Goal: Information Seeking & Learning: Learn about a topic

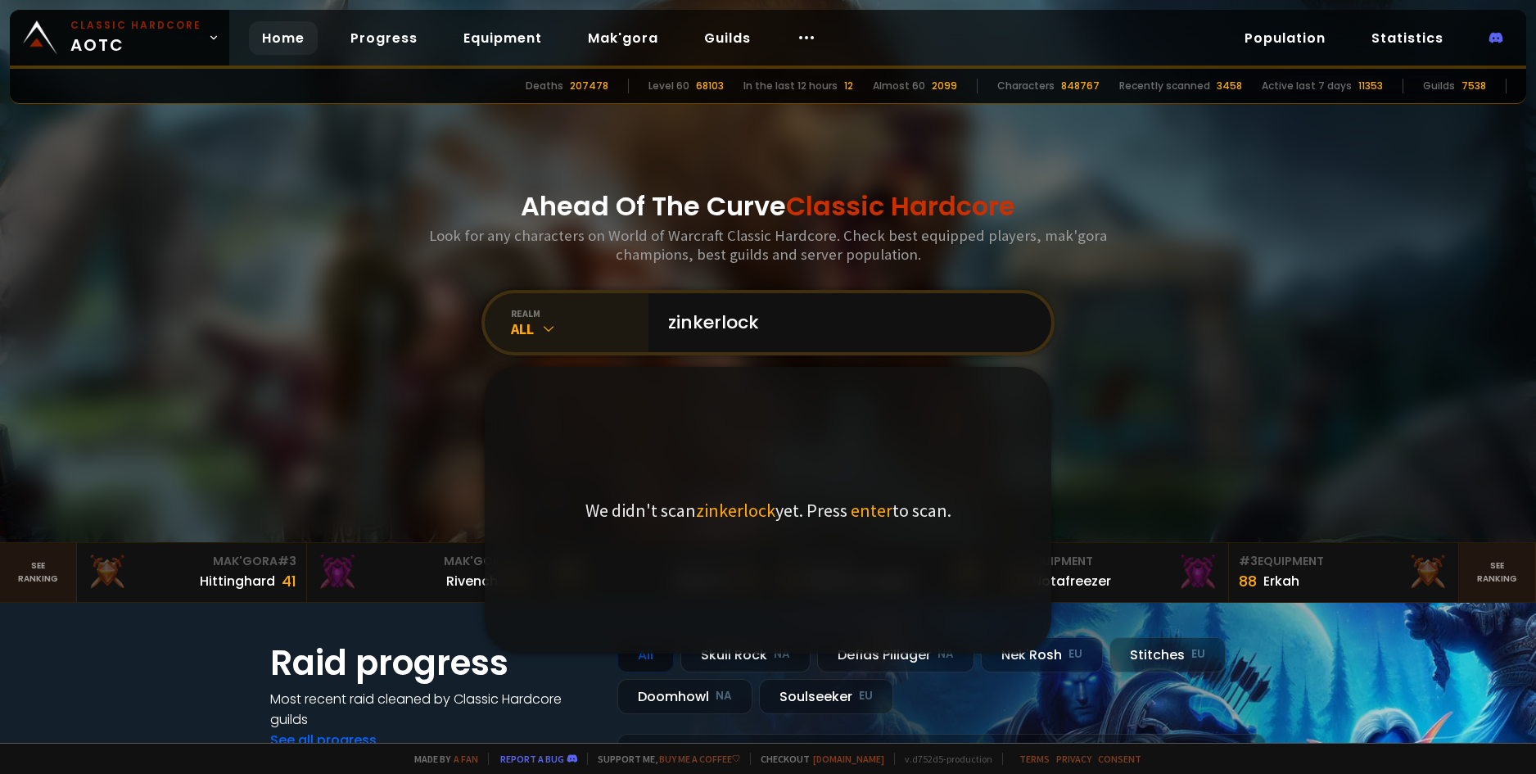
type input "zinkerlock"
click at [552, 314] on div "realm" at bounding box center [580, 313] width 138 height 12
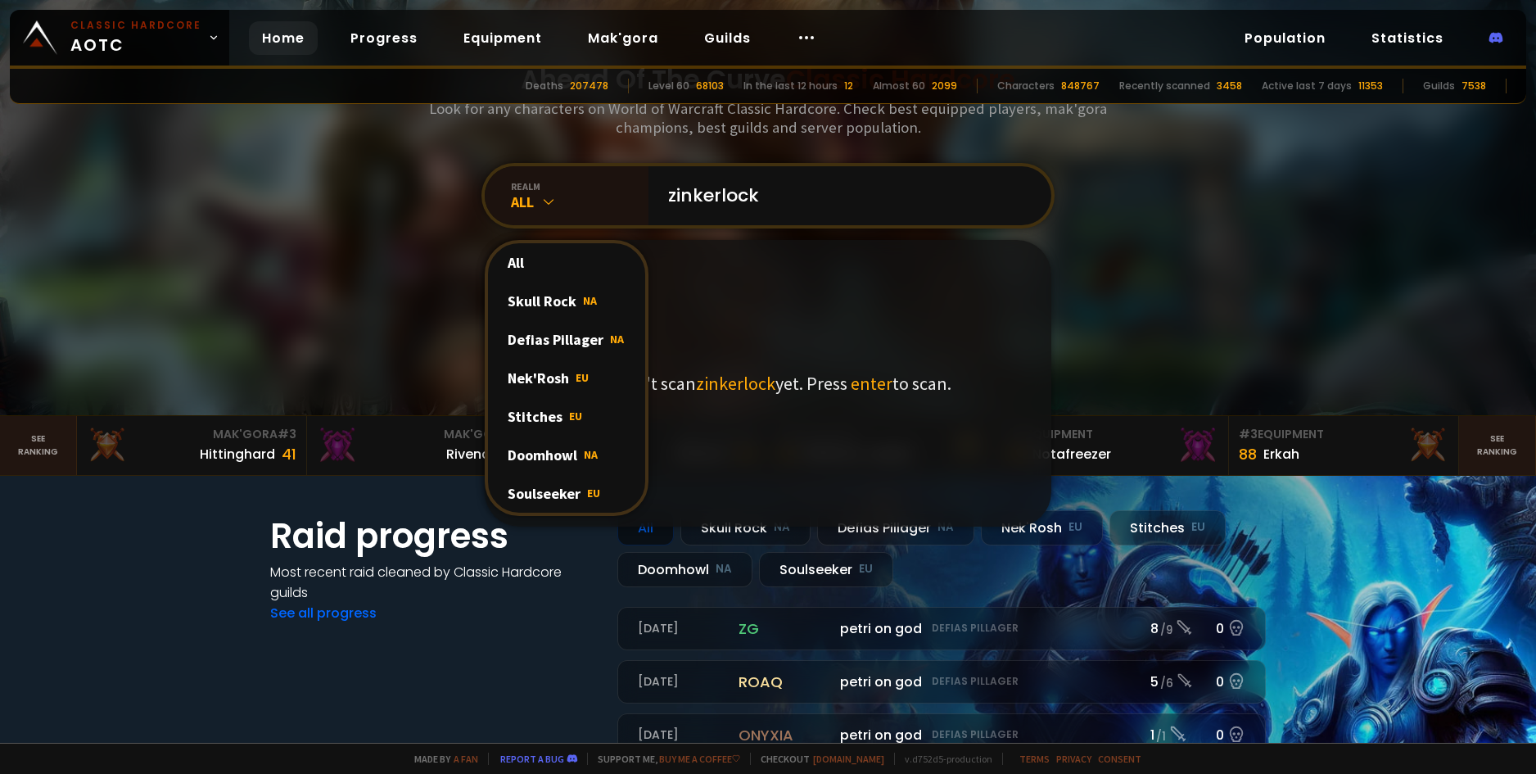
scroll to position [164, 0]
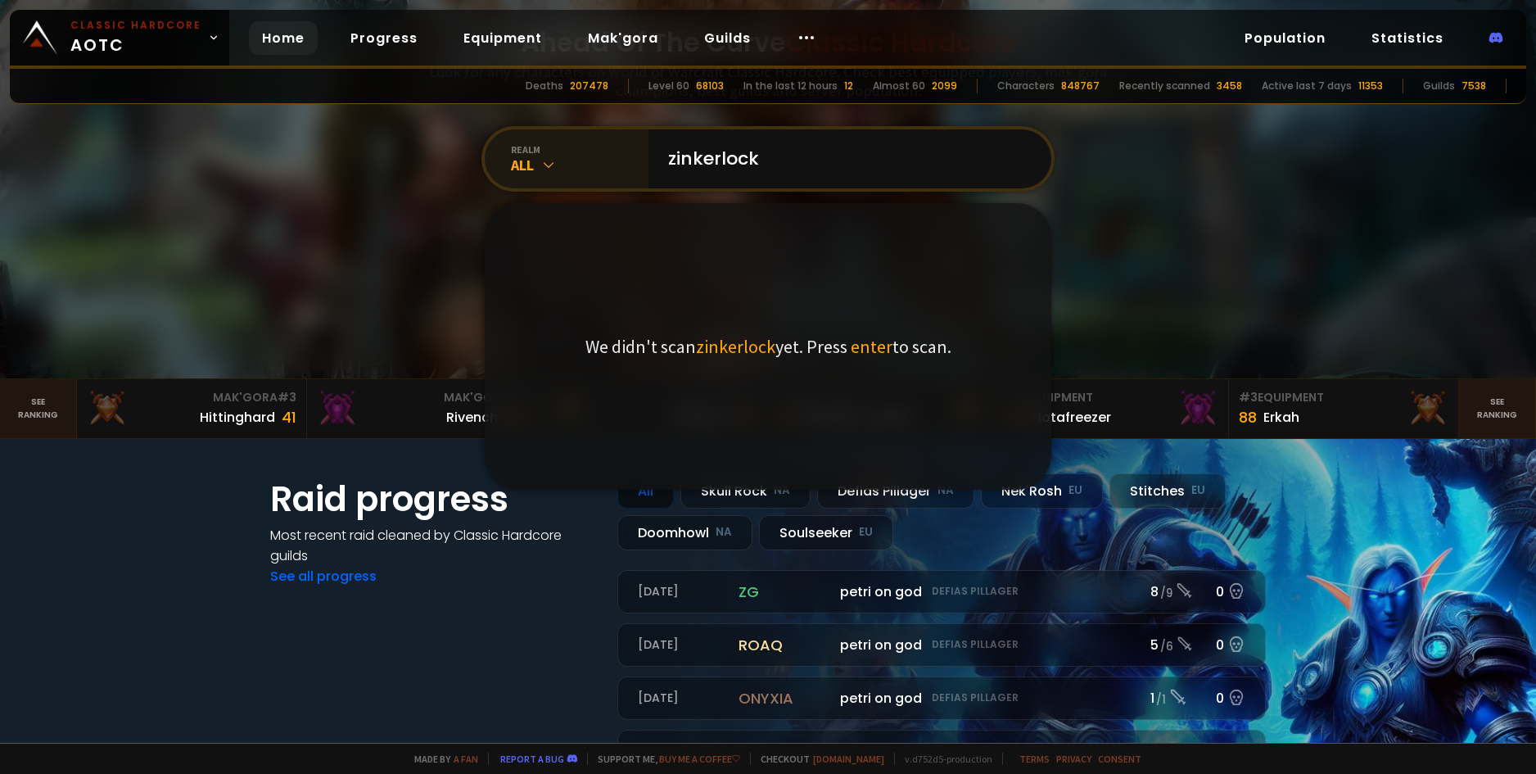
click at [558, 165] on div "All" at bounding box center [580, 165] width 138 height 19
click at [548, 456] on div "We didn't scan zinkerlock yet. Press enter to scan." at bounding box center [768, 346] width 567 height 287
click at [548, 161] on icon at bounding box center [548, 164] width 16 height 16
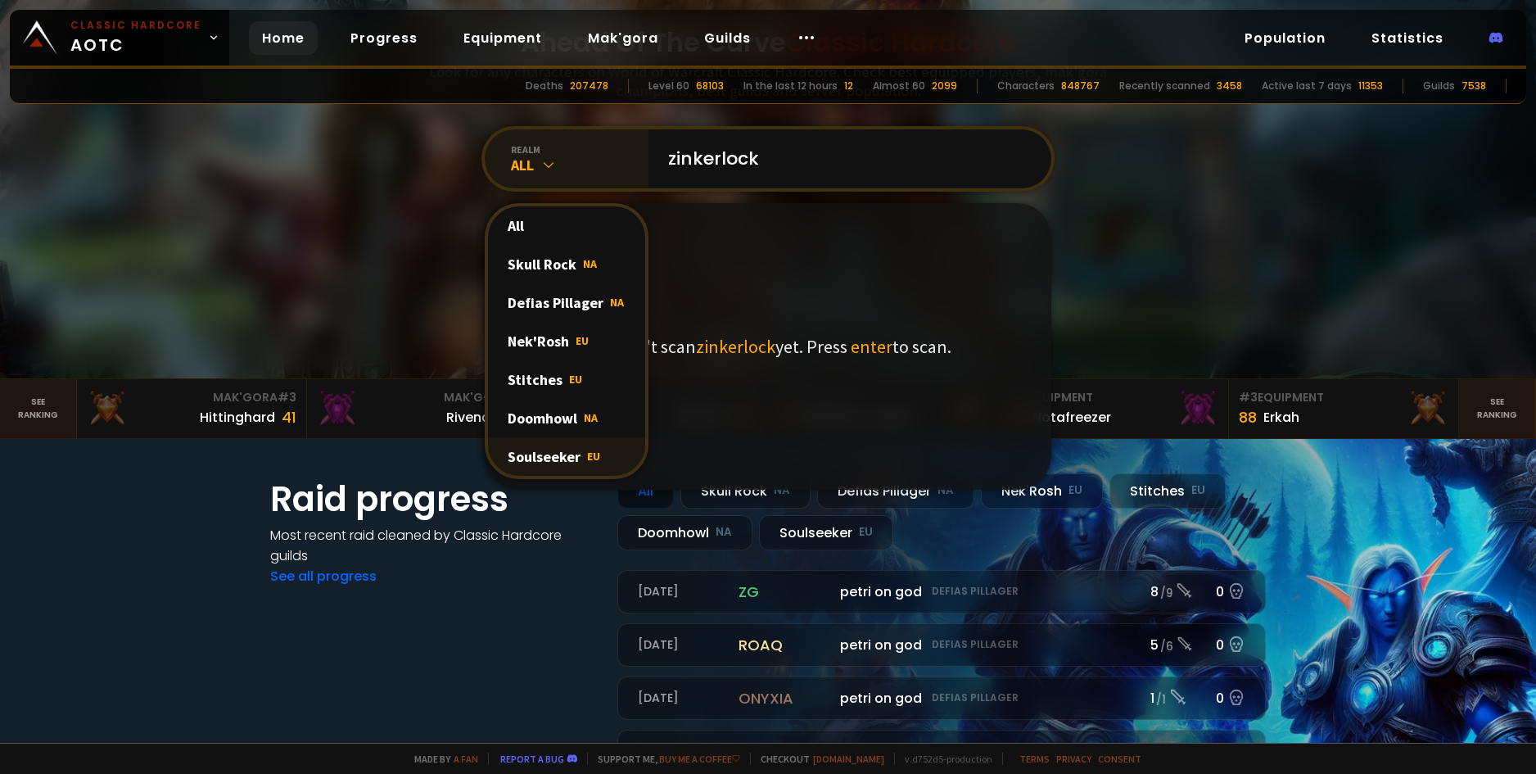
click at [568, 456] on div "Soulseeker EU" at bounding box center [566, 456] width 157 height 38
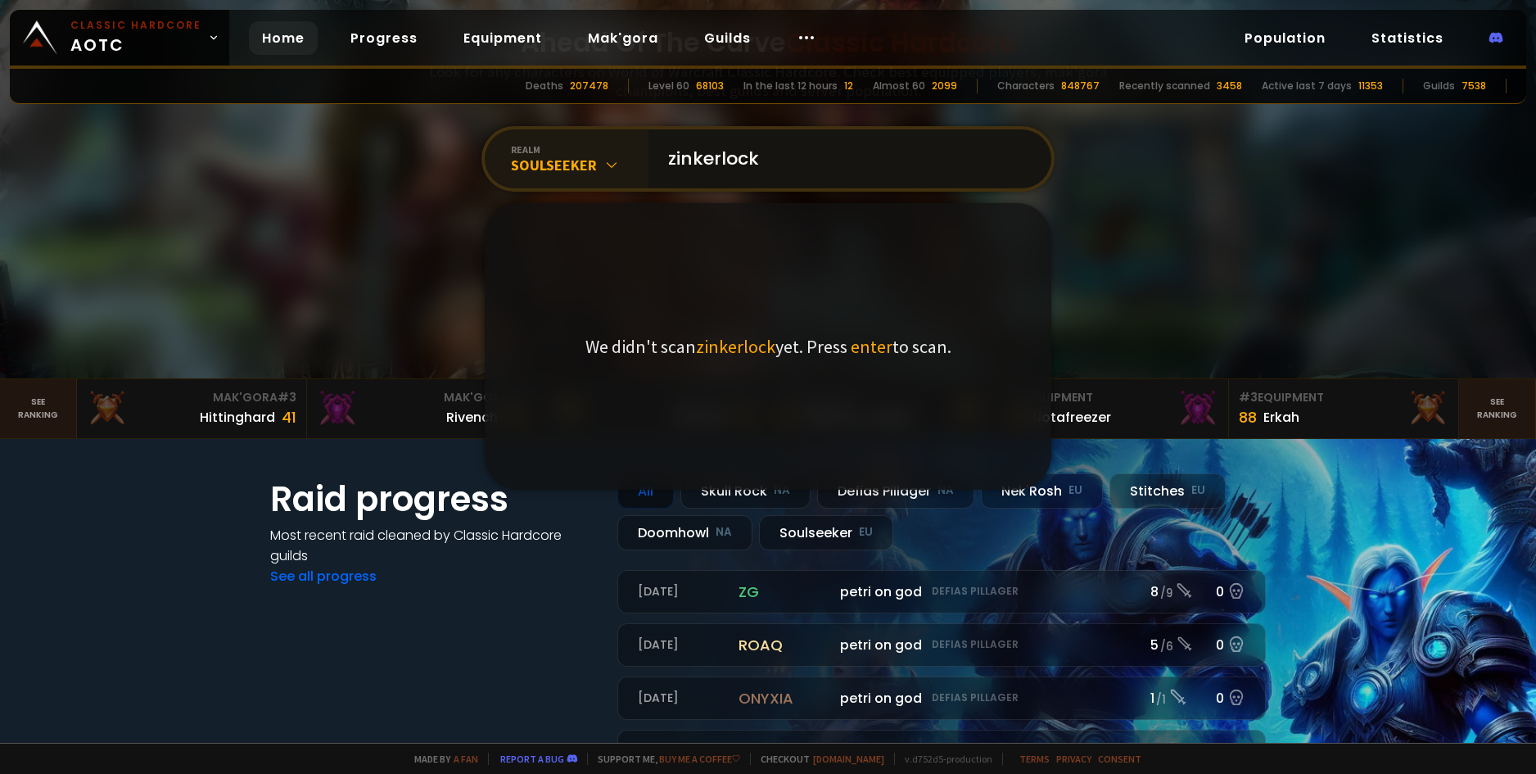
click at [817, 160] on input "zinkerlock" at bounding box center [844, 158] width 373 height 59
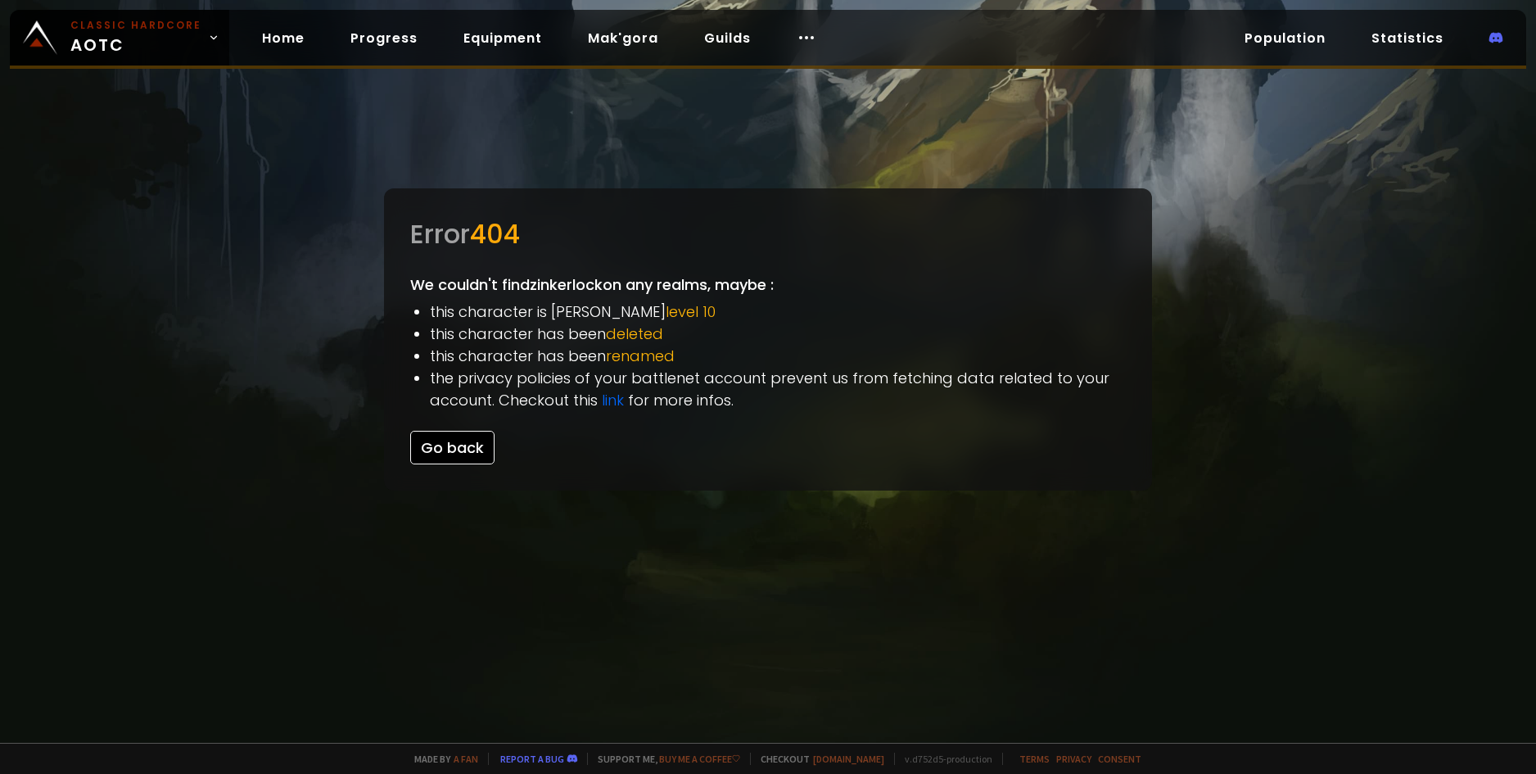
click at [469, 445] on button "Go back" at bounding box center [452, 448] width 84 height 34
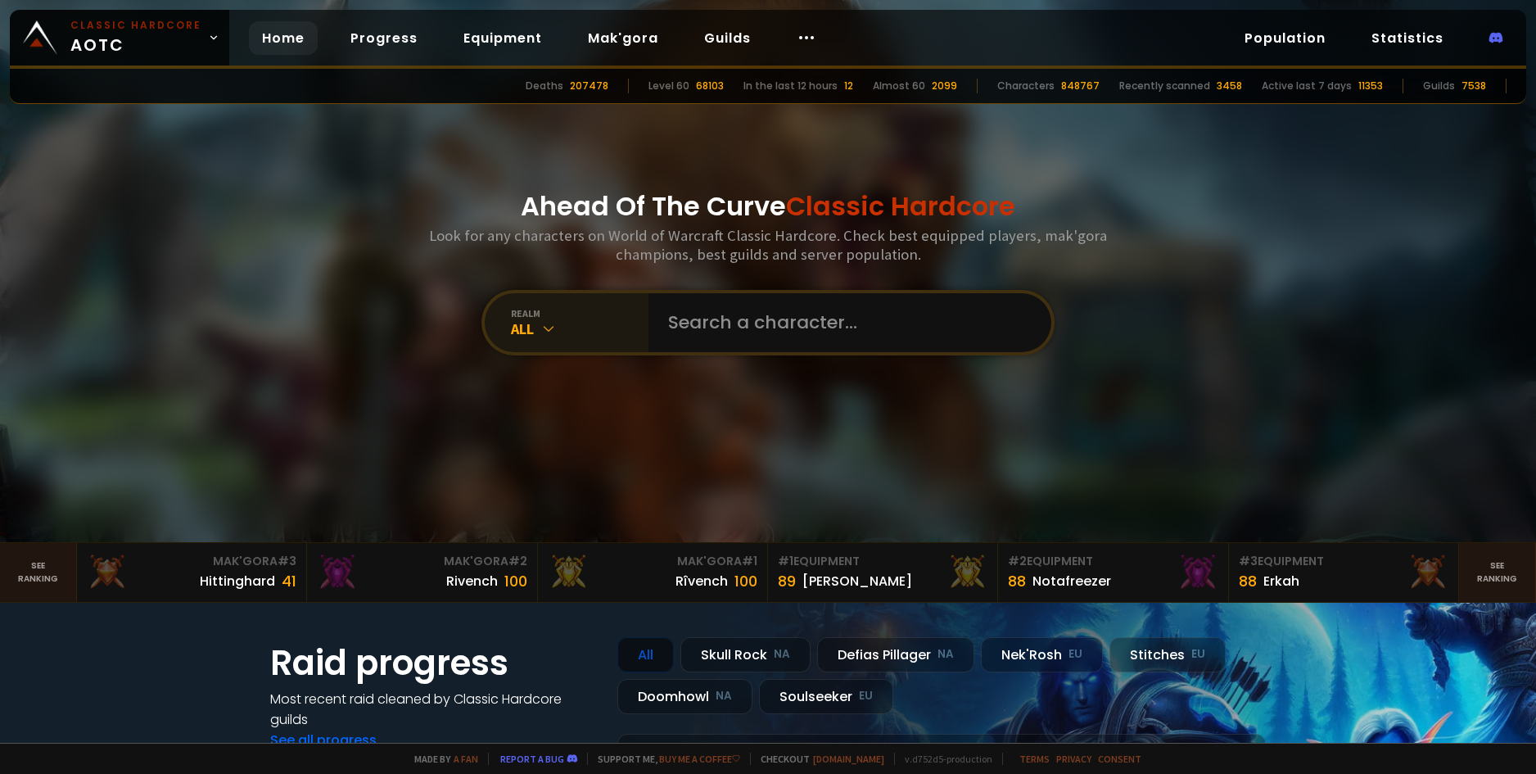
click at [581, 313] on div "realm" at bounding box center [580, 313] width 138 height 12
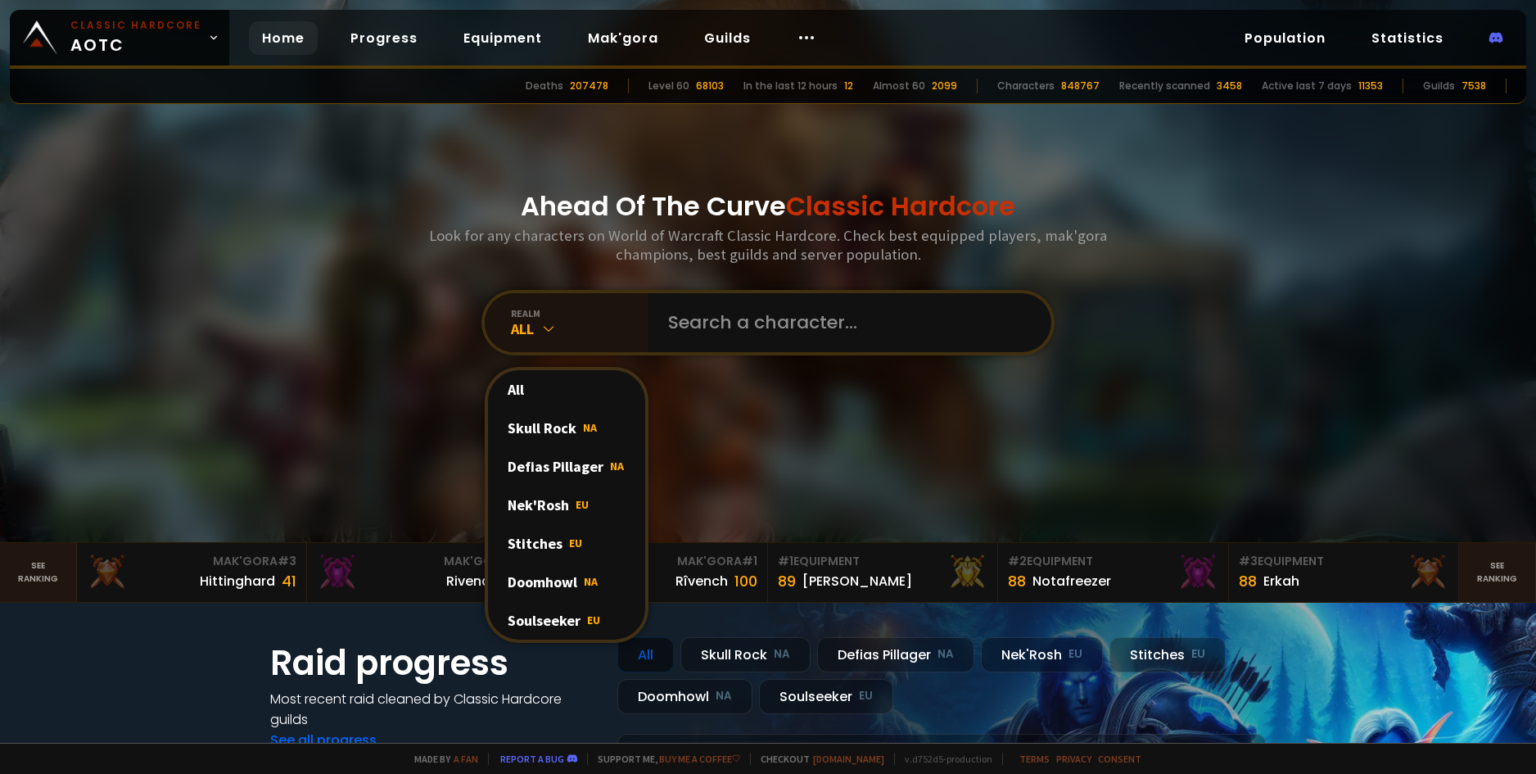
click at [562, 604] on div "Soulseeker EU" at bounding box center [566, 620] width 157 height 38
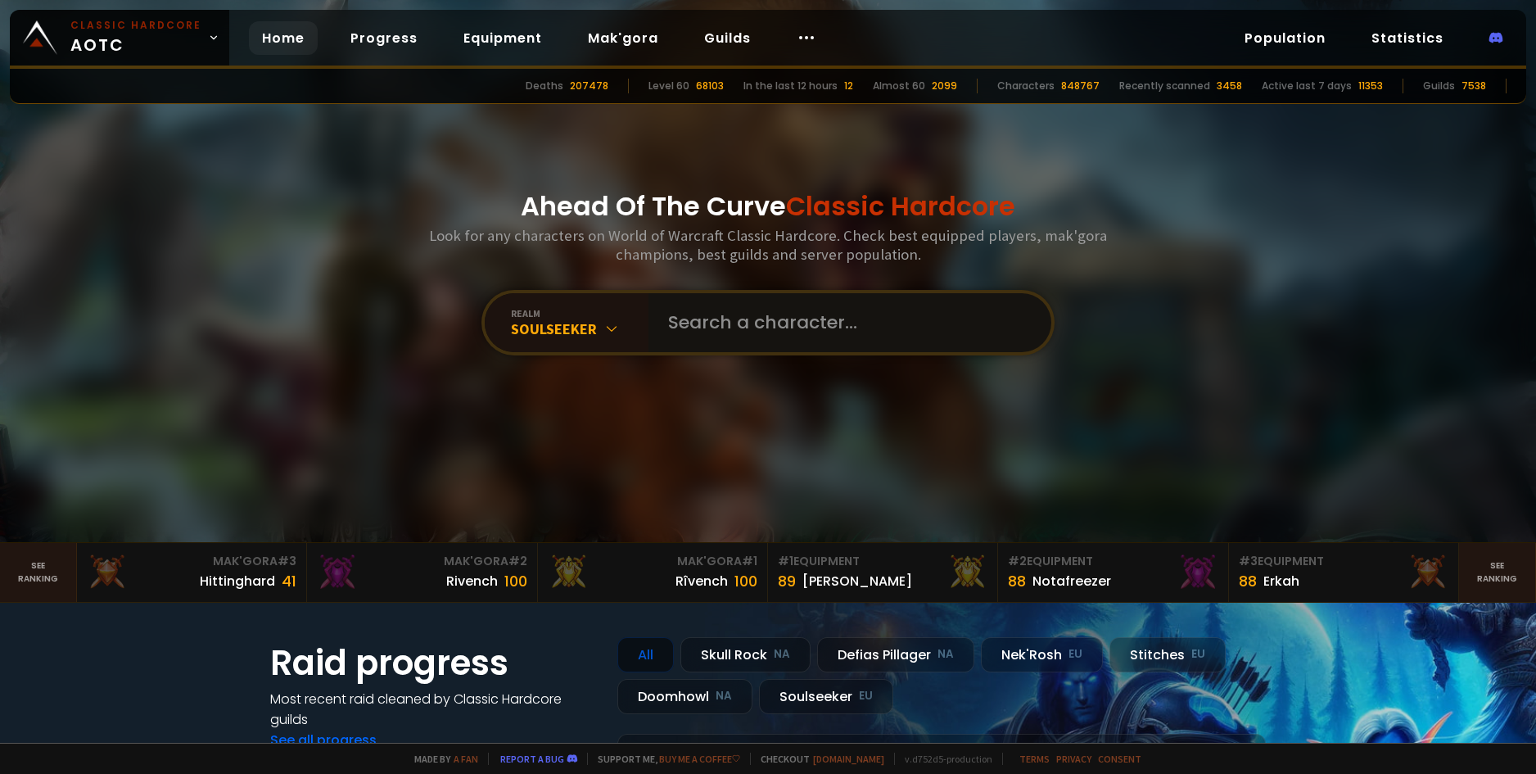
click at [763, 319] on input "text" at bounding box center [844, 322] width 373 height 59
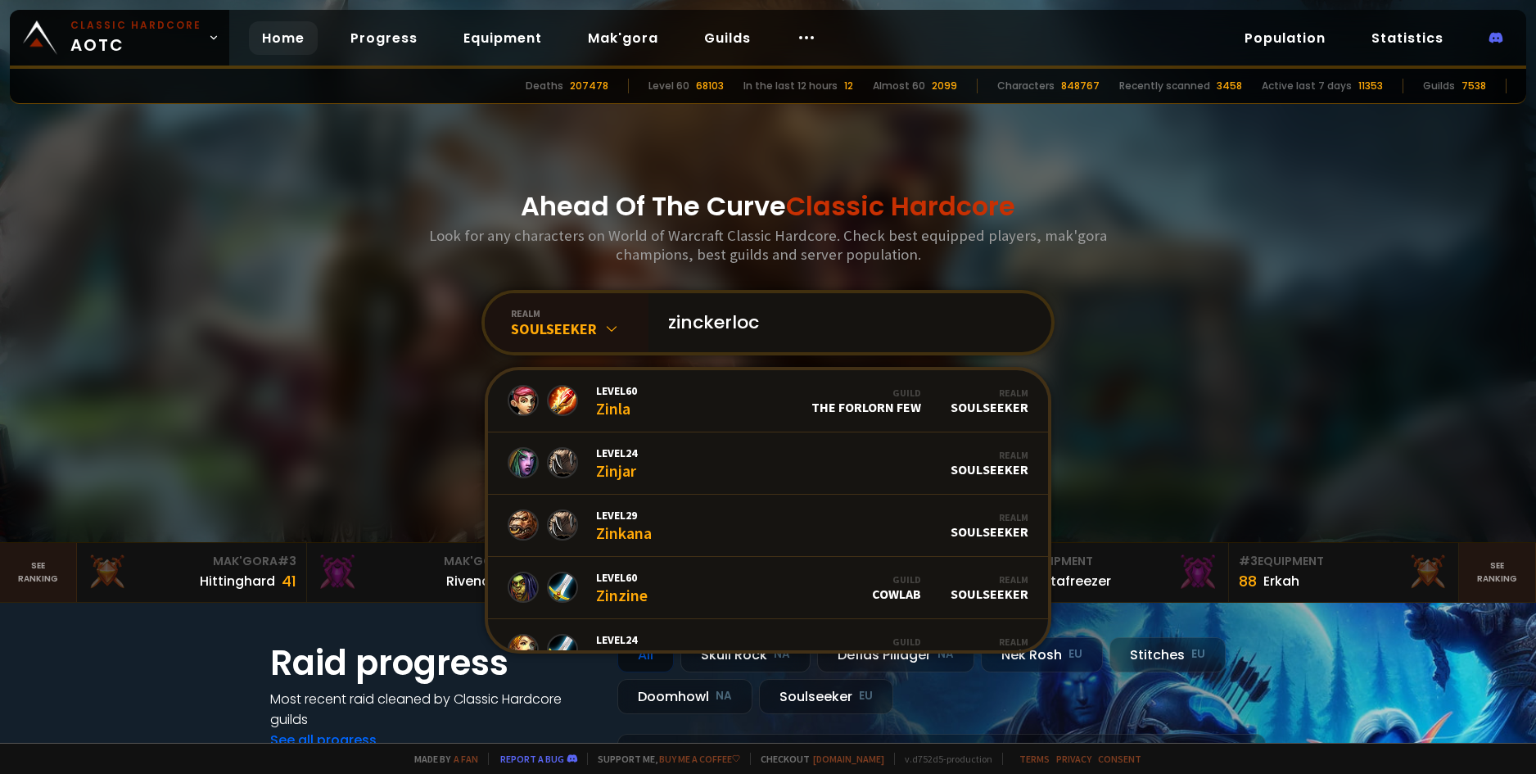
type input "zinckerlock"
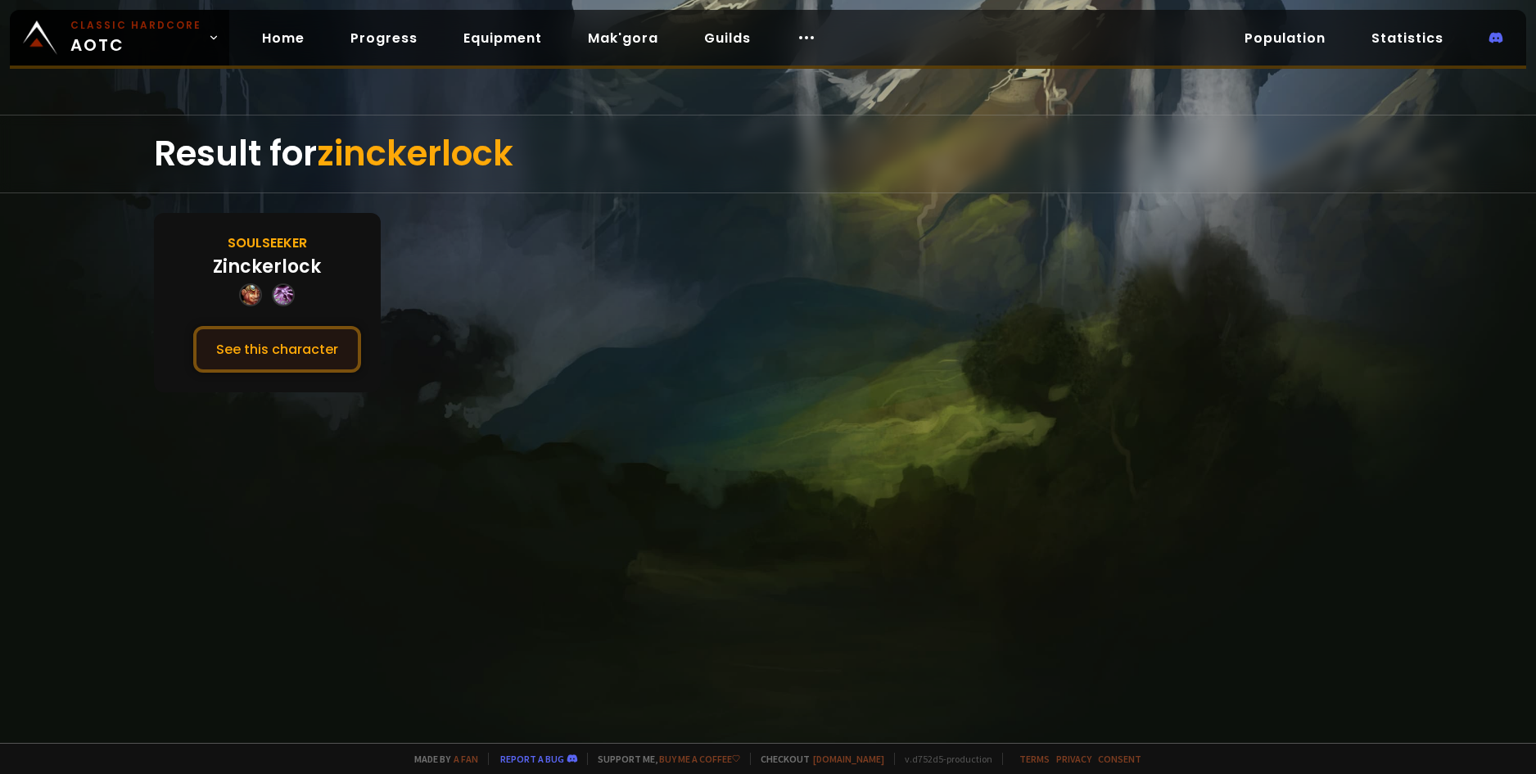
click at [260, 346] on button "See this character" at bounding box center [277, 349] width 168 height 47
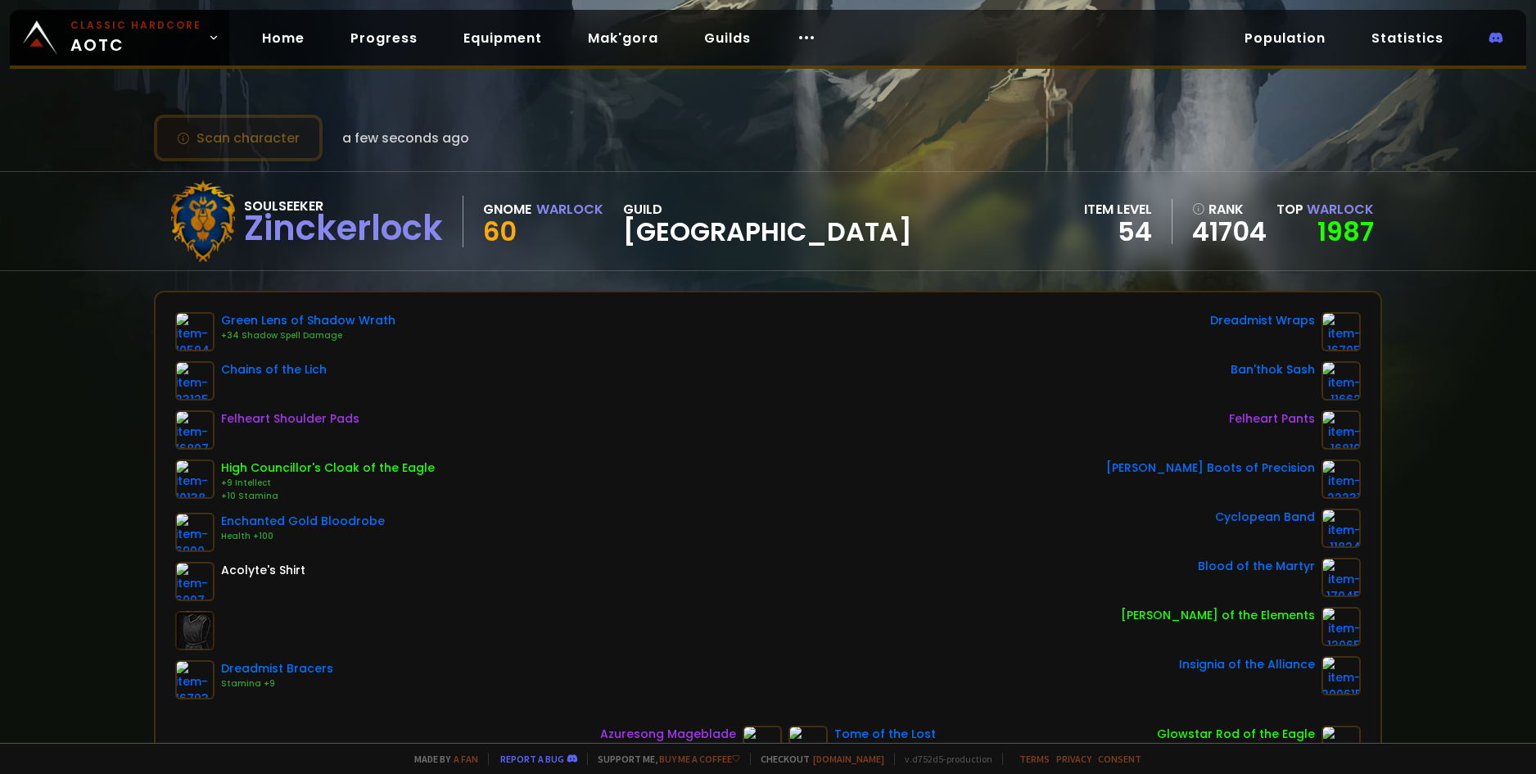
click at [224, 140] on button "Scan character" at bounding box center [238, 138] width 169 height 47
click at [206, 157] on button "Scan character" at bounding box center [238, 138] width 169 height 47
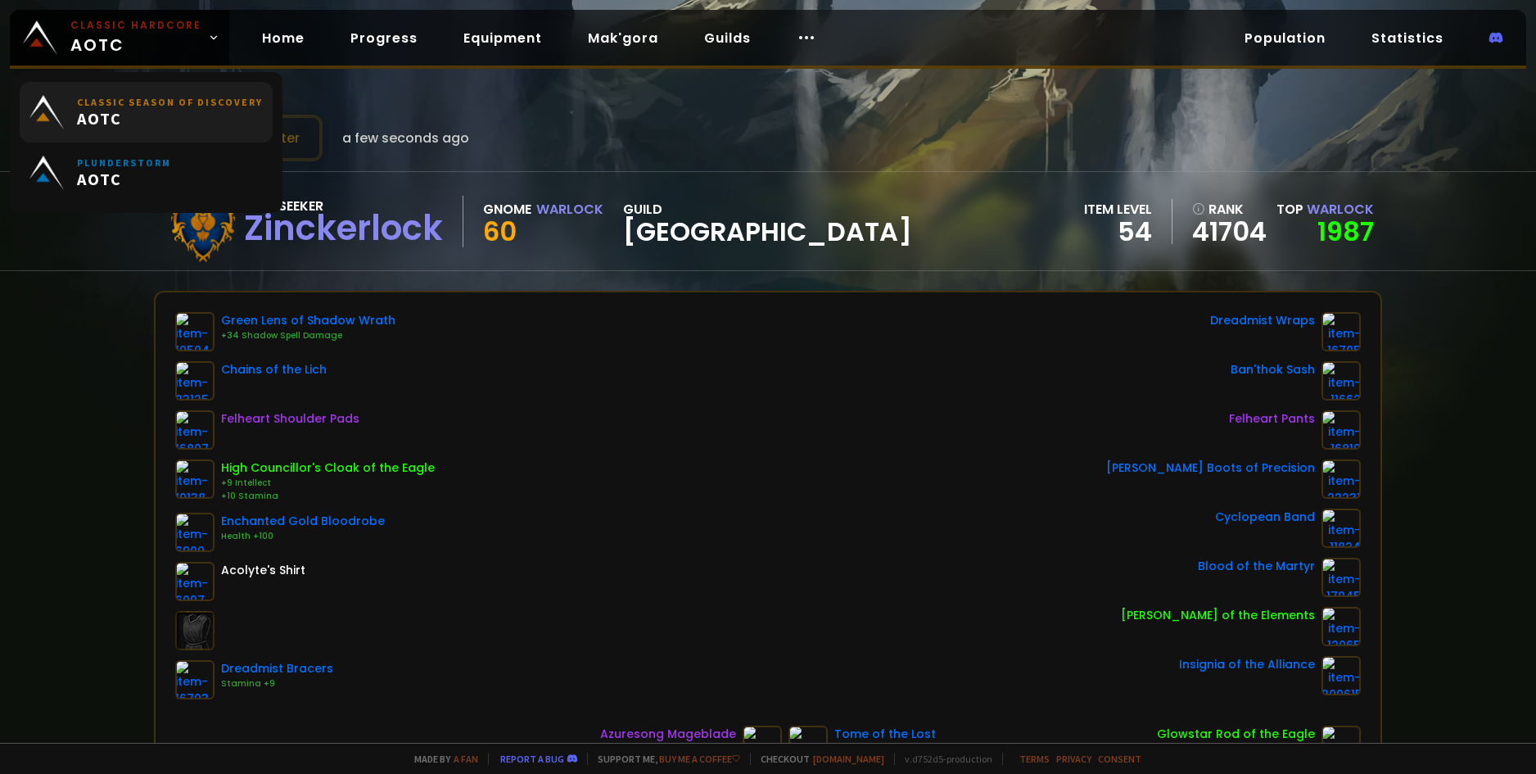
click at [82, 134] on link "Classic Season of Discovery AOTC" at bounding box center [146, 112] width 253 height 61
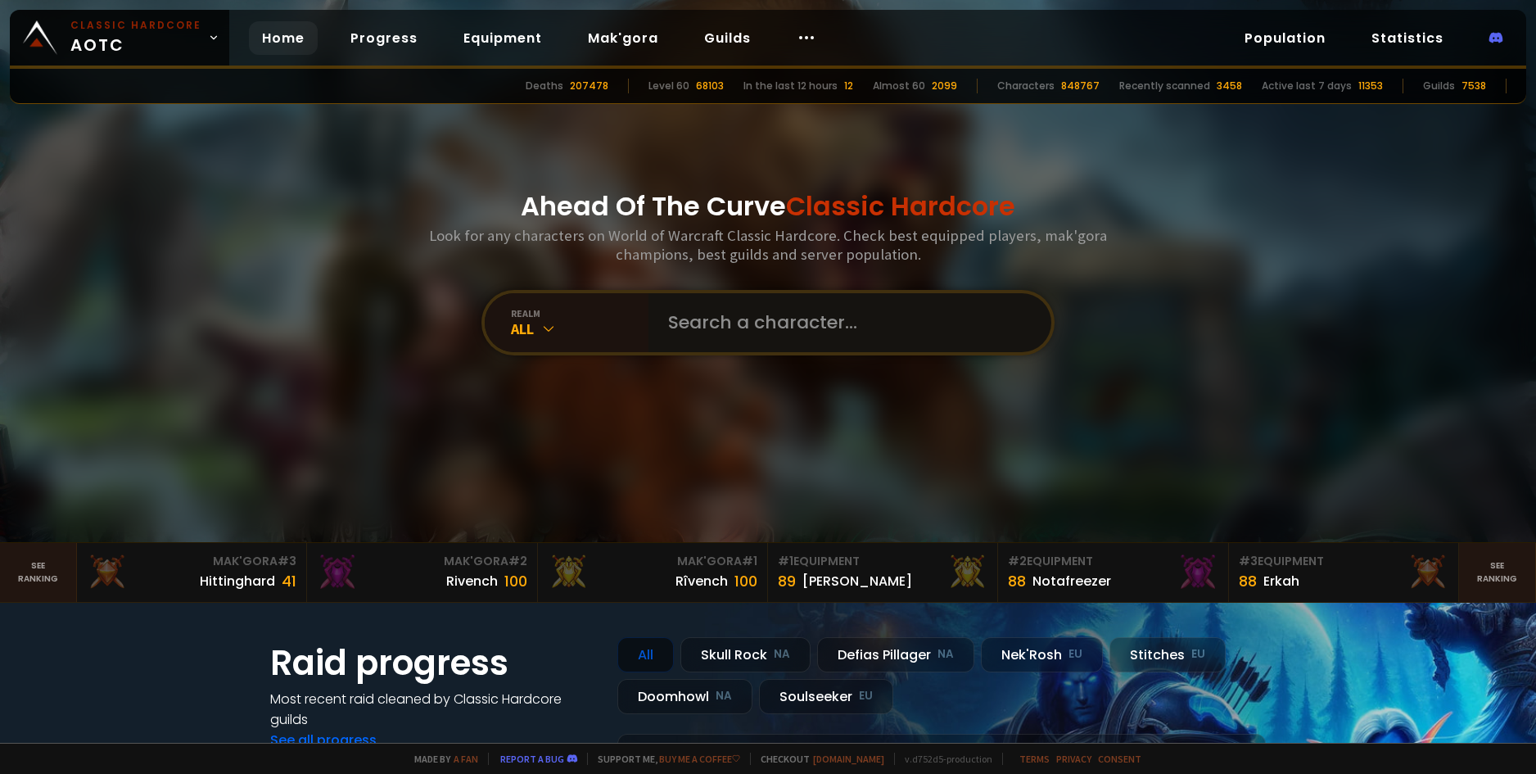
click at [739, 311] on input "text" at bounding box center [844, 322] width 373 height 59
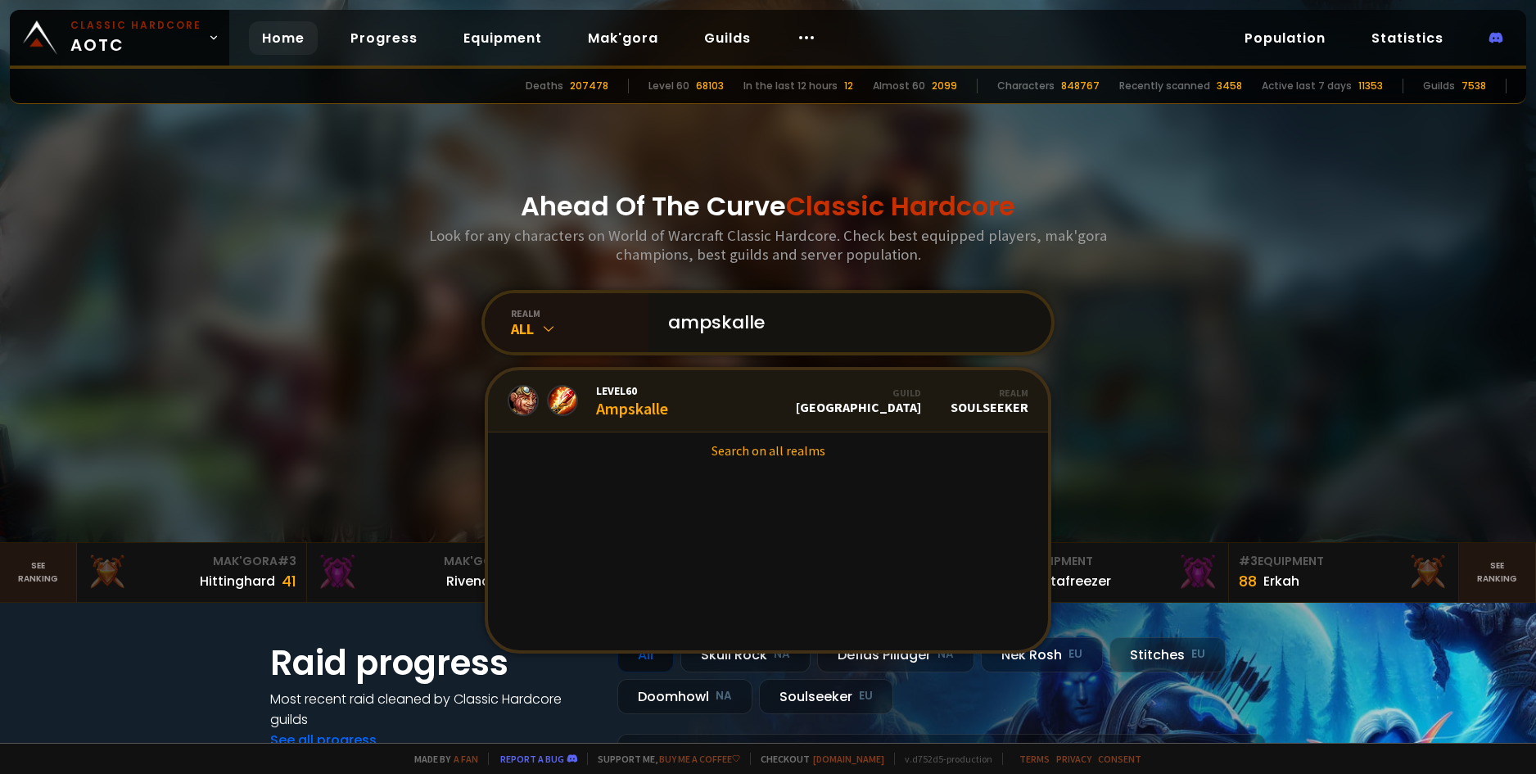
type input "ampskalle"
click at [703, 404] on link "Level 60 Ampskalle Guild Norge Realm Soulseeker" at bounding box center [768, 401] width 560 height 62
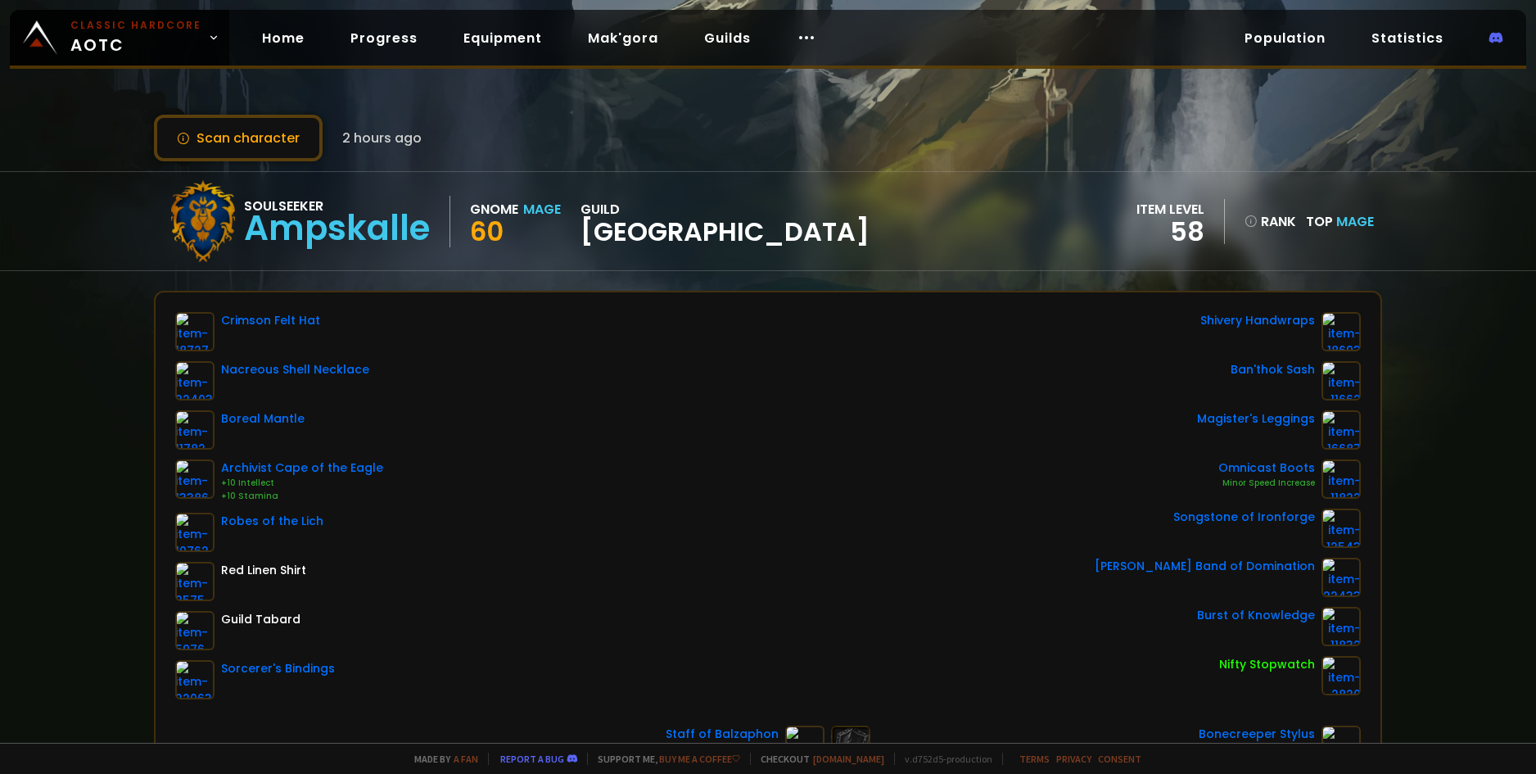
scroll to position [82, 0]
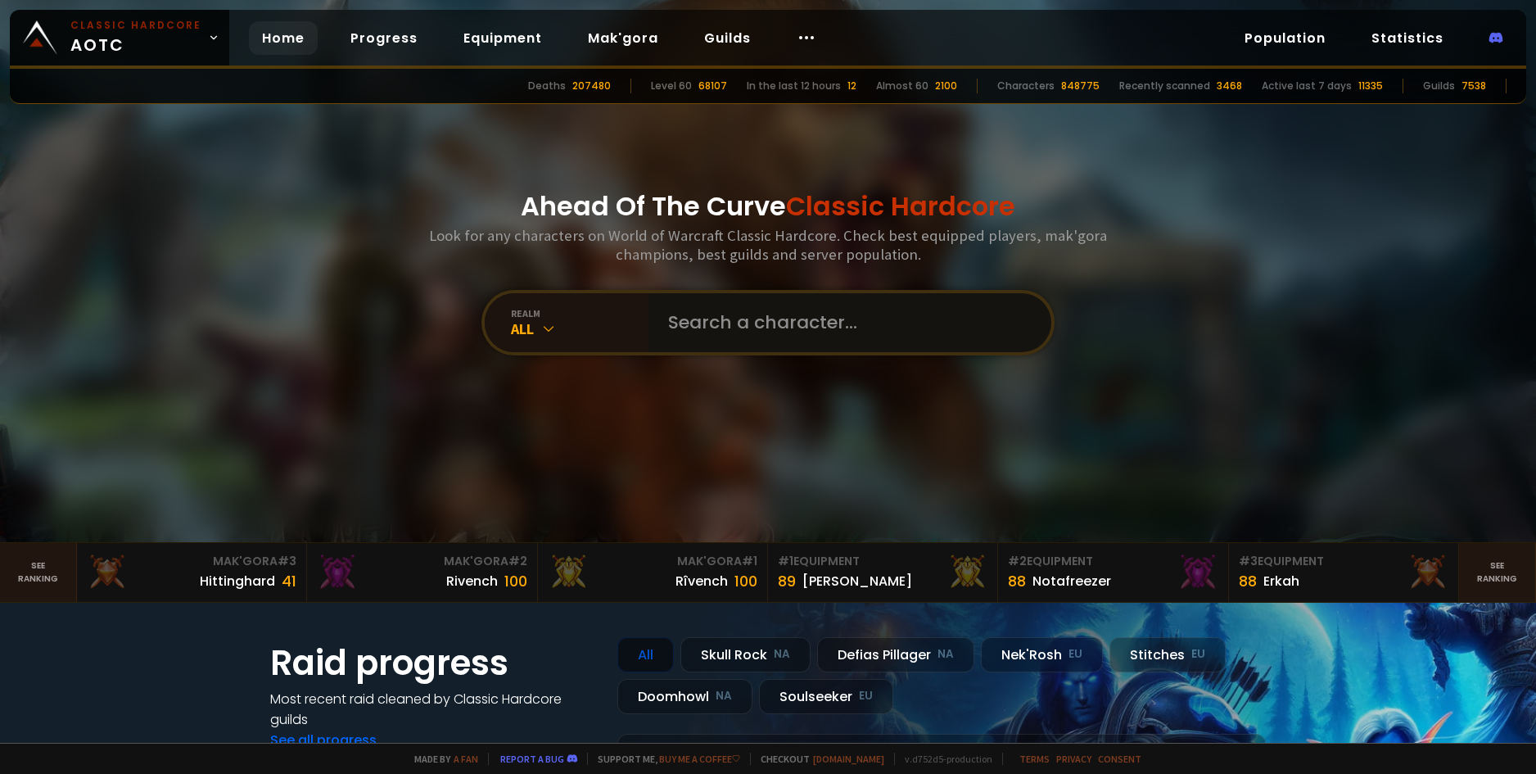
click at [711, 314] on input "text" at bounding box center [844, 322] width 373 height 59
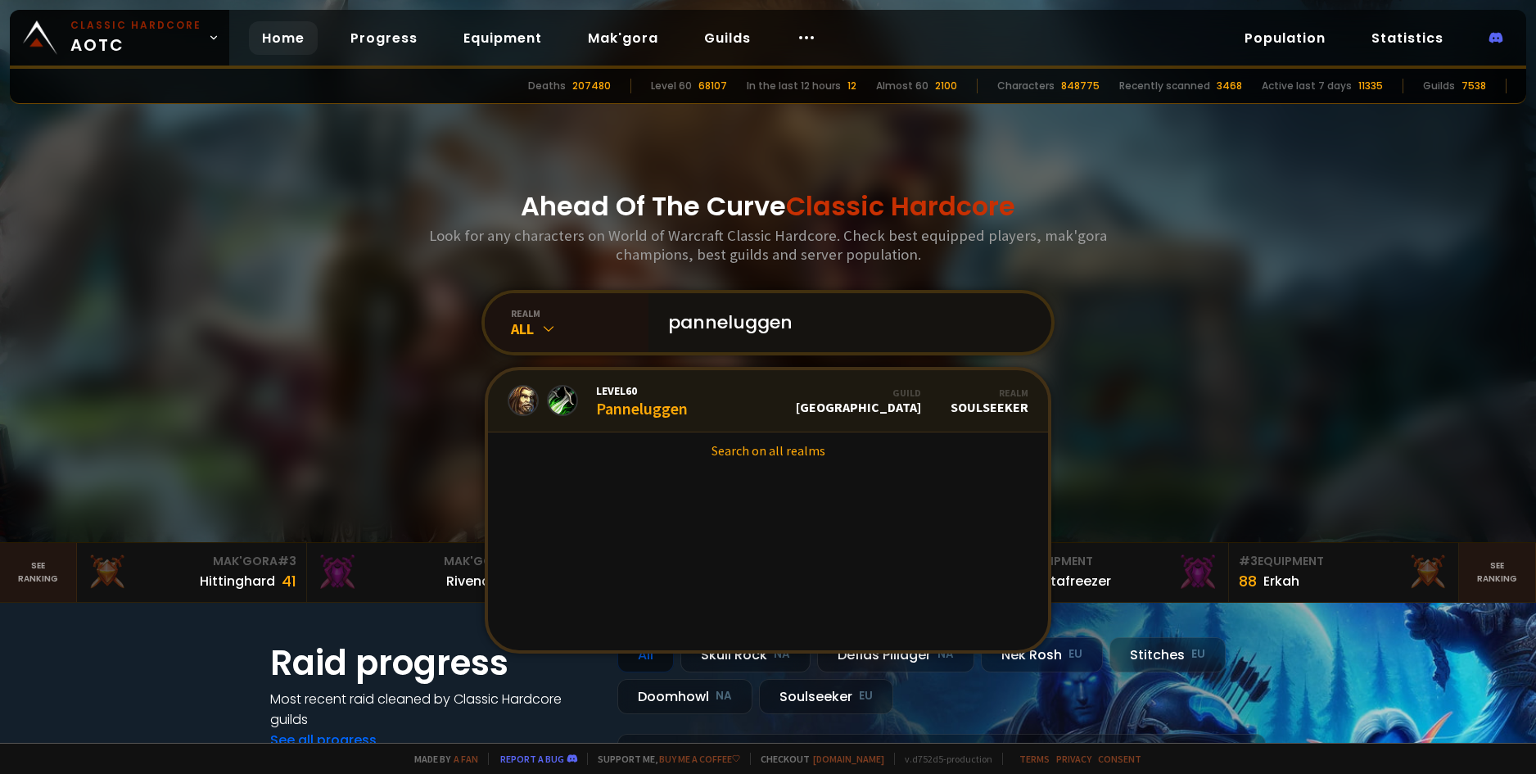
type input "panneluggen"
click at [635, 414] on div "Level 60 Panneluggen" at bounding box center [642, 400] width 92 height 35
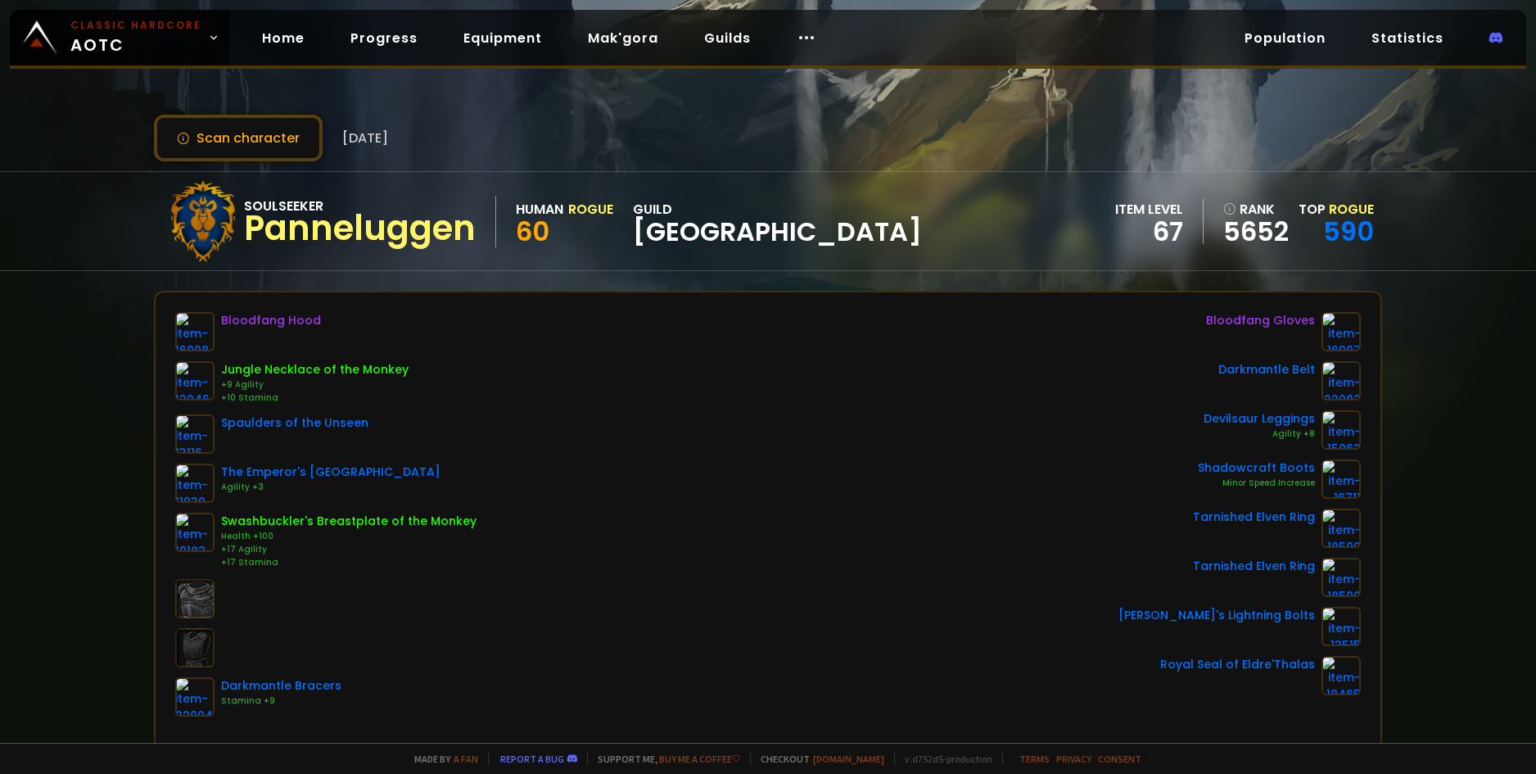
scroll to position [82, 0]
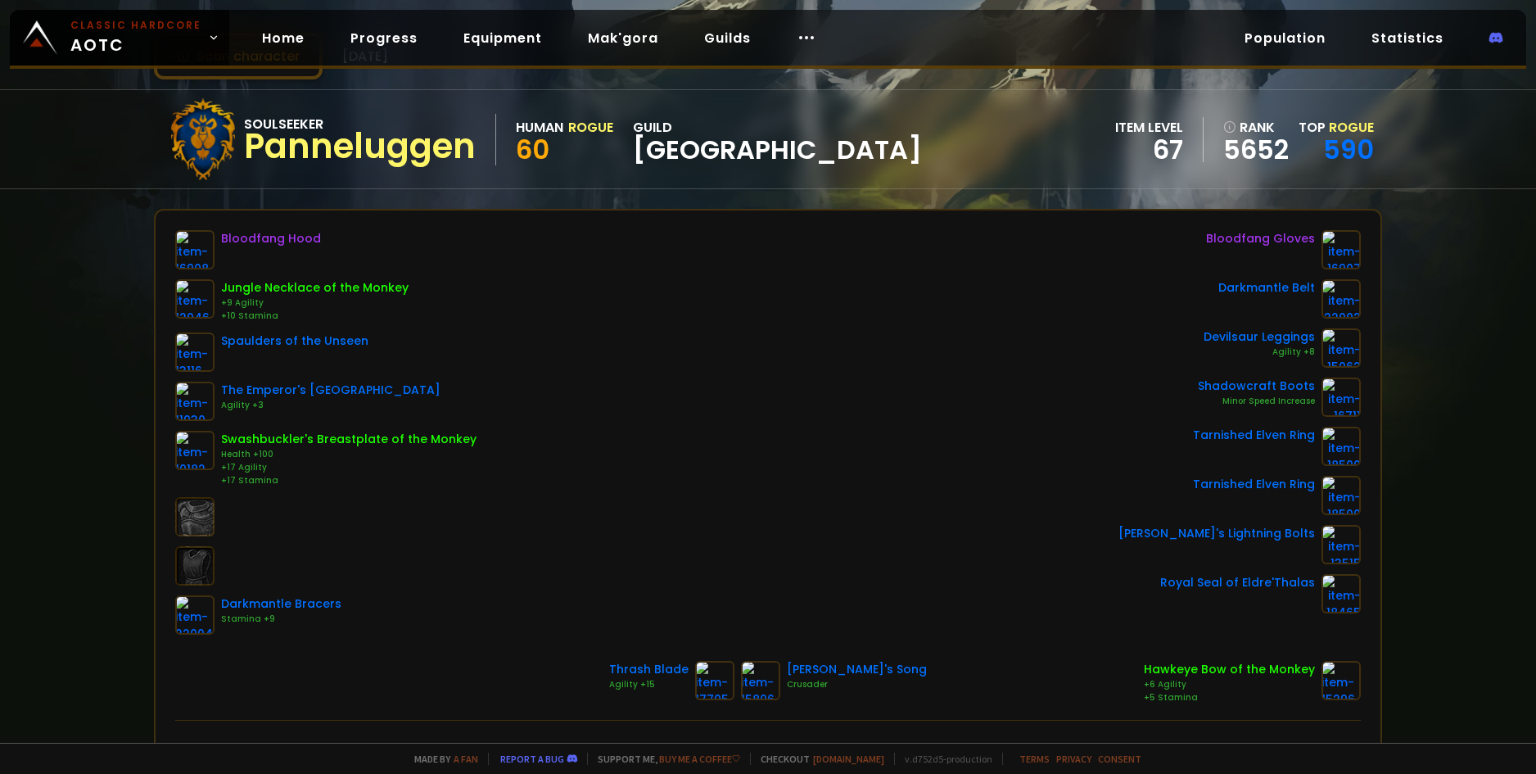
drag, startPoint x: 97, startPoint y: 212, endPoint x: 271, endPoint y: 98, distance: 208.3
click at [97, 212] on div "Scan character [DATE] Soulseeker Panneluggen Human Rogue 60 guild Norge item le…" at bounding box center [768, 371] width 1536 height 743
click at [55, 284] on div "Scan character [DATE] Soulseeker Panneluggen Human Rogue 60 guild Norge item le…" at bounding box center [768, 371] width 1536 height 743
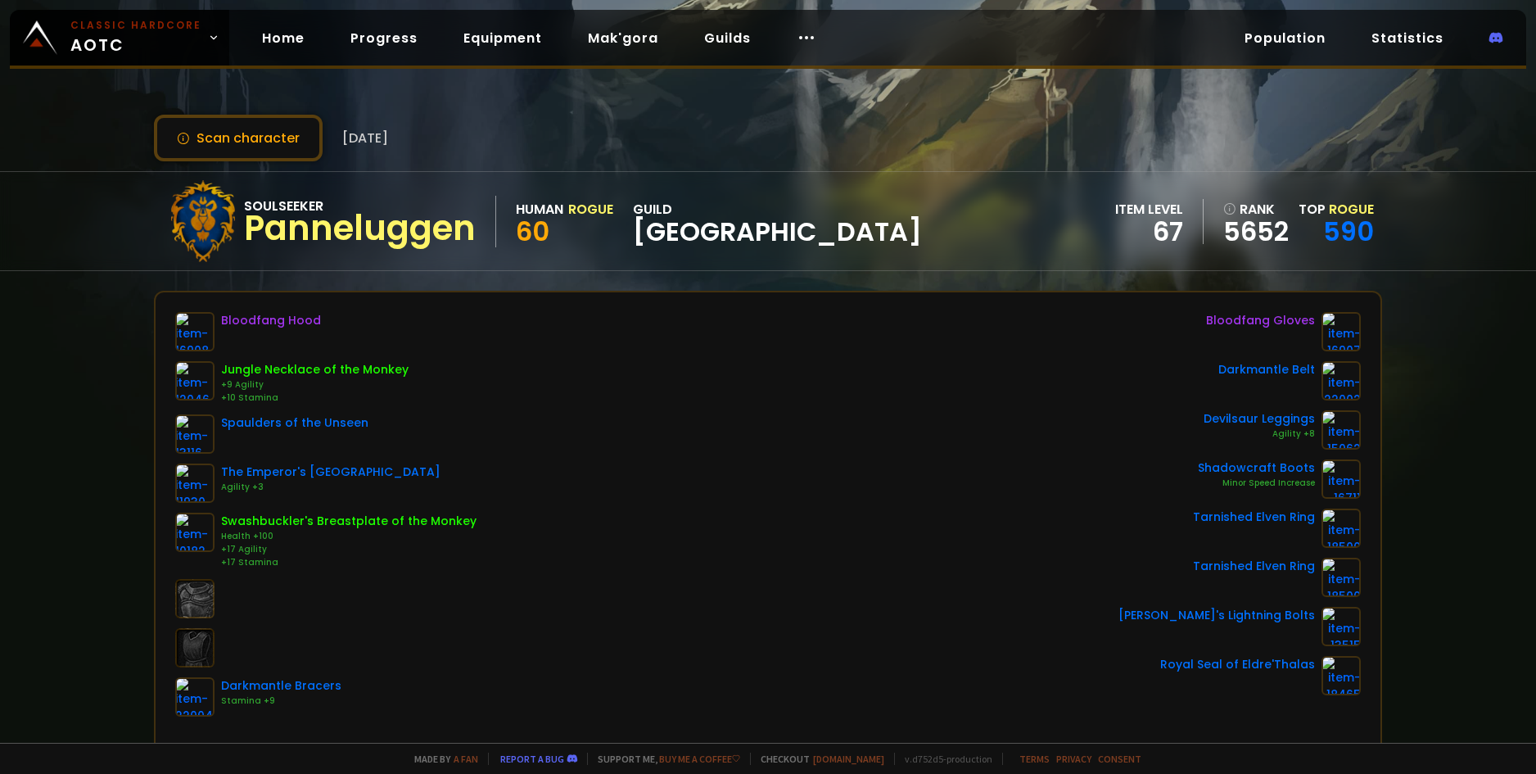
click at [81, 252] on div "Soulseeker Panneluggen Human Rogue 60 guild Norge item level 67 rank 5652 Top R…" at bounding box center [768, 221] width 1536 height 100
click at [234, 134] on button "Scan character" at bounding box center [238, 138] width 169 height 47
click at [115, 274] on div "Scan character [DATE] Soulseeker Panneluggen Human Rogue 60 guild Norge item le…" at bounding box center [768, 371] width 1536 height 743
click at [104, 212] on div "Soulseeker Panneluggen Human Rogue 60 guild Norge item level 67 rank 5652 Top R…" at bounding box center [768, 221] width 1536 height 100
